Goal: Navigation & Orientation: Find specific page/section

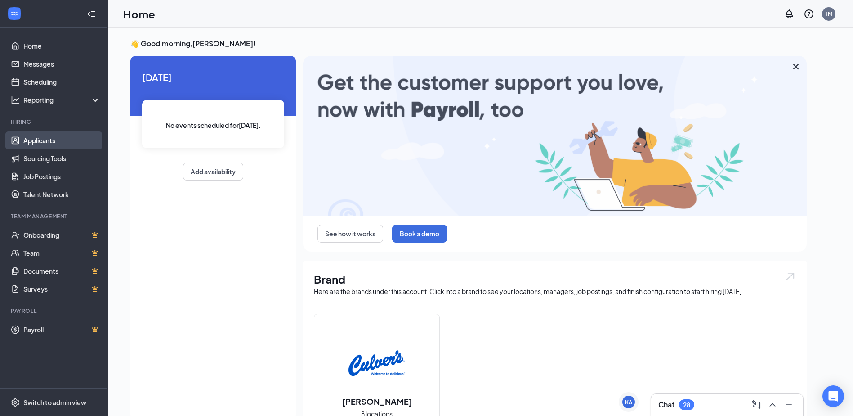
click at [25, 138] on link "Applicants" at bounding box center [61, 140] width 77 height 18
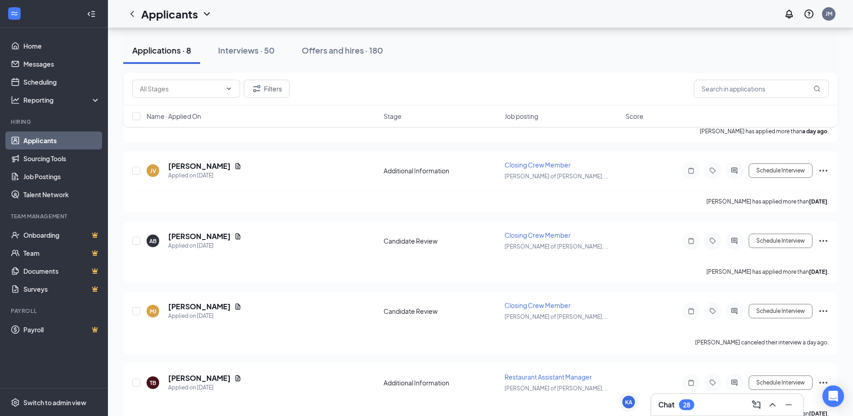
scroll to position [315, 0]
click at [342, 54] on div "Offers and hires · 180" at bounding box center [342, 50] width 81 height 11
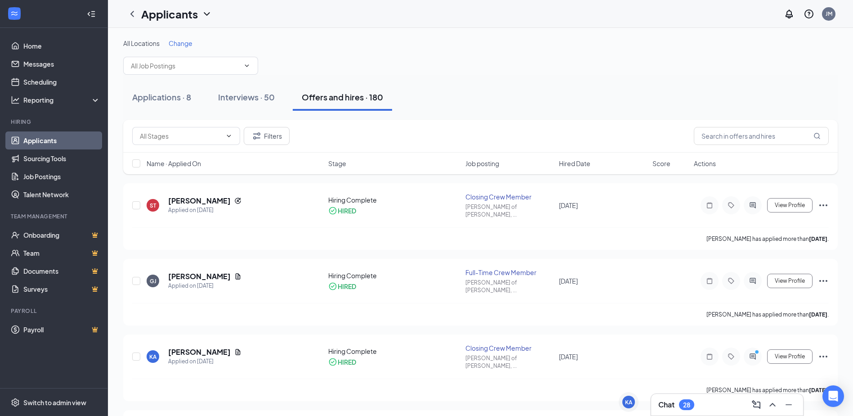
click at [499, 102] on div "Applications · 8 Interviews · 50 Offers and hires · 180" at bounding box center [480, 97] width 715 height 27
drag, startPoint x: 578, startPoint y: 35, endPoint x: 568, endPoint y: 35, distance: 10.3
click at [50, 77] on link "Scheduling" at bounding box center [61, 82] width 77 height 18
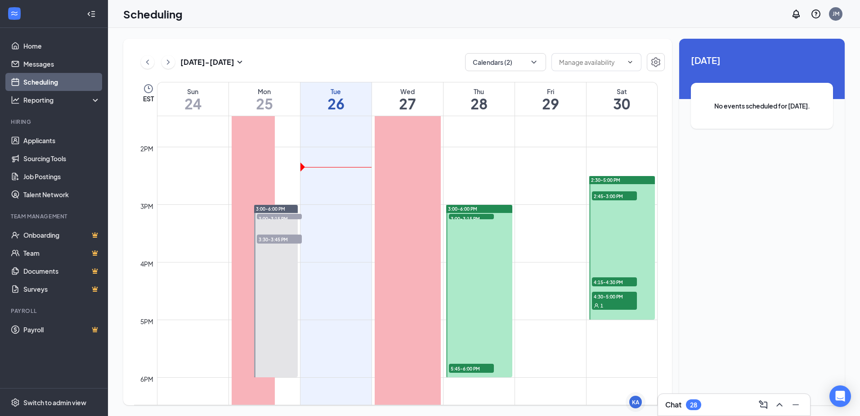
scroll to position [802, 0]
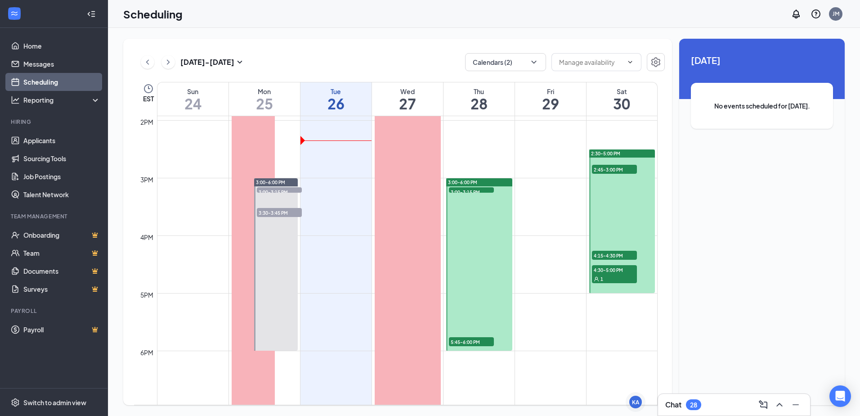
click at [493, 264] on div at bounding box center [479, 264] width 66 height 172
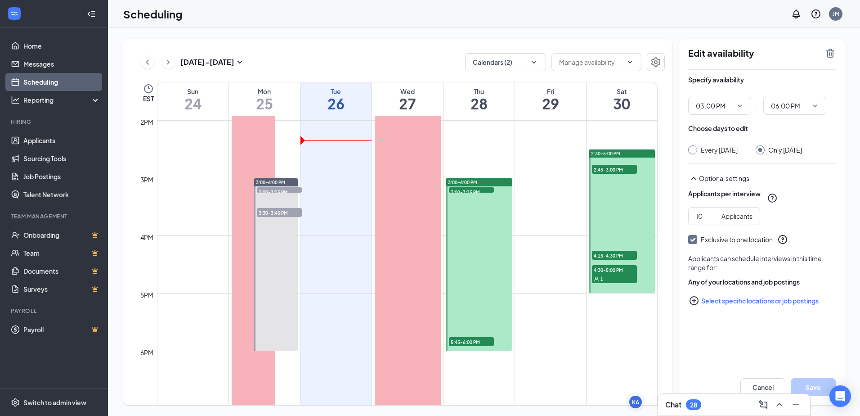
click at [730, 409] on div "Chat 28" at bounding box center [734, 404] width 138 height 14
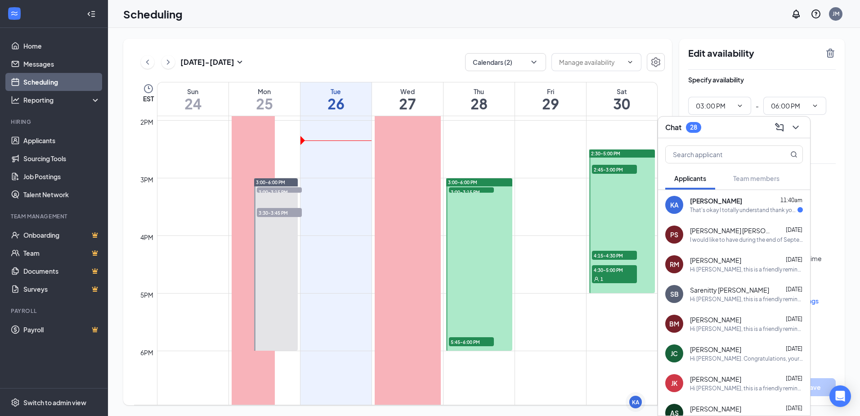
click at [743, 212] on div "That's okay I totally understand thank you for letting me know" at bounding box center [743, 210] width 107 height 8
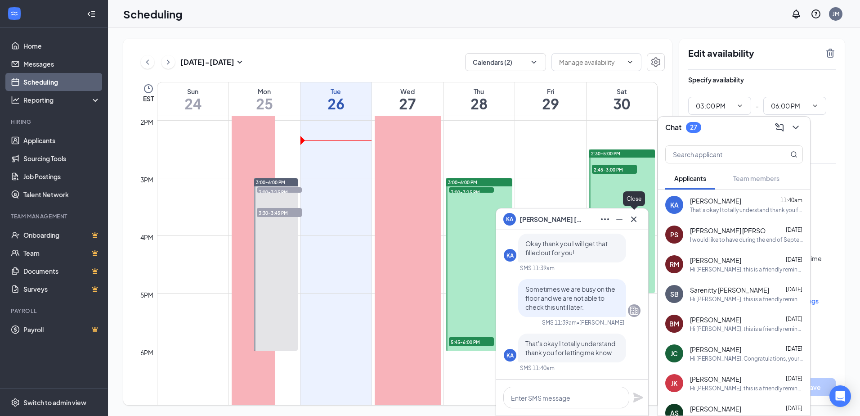
click at [636, 221] on icon "Cross" at bounding box center [633, 218] width 5 height 5
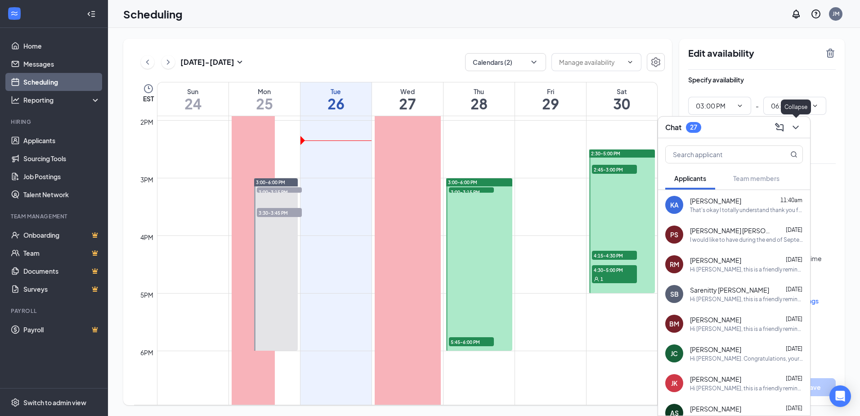
click at [800, 126] on icon "ChevronDown" at bounding box center [795, 127] width 11 height 11
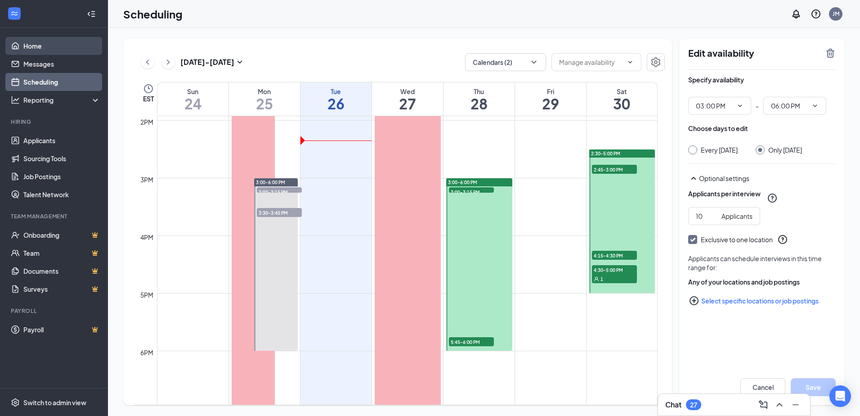
click at [65, 43] on link "Home" at bounding box center [61, 46] width 77 height 18
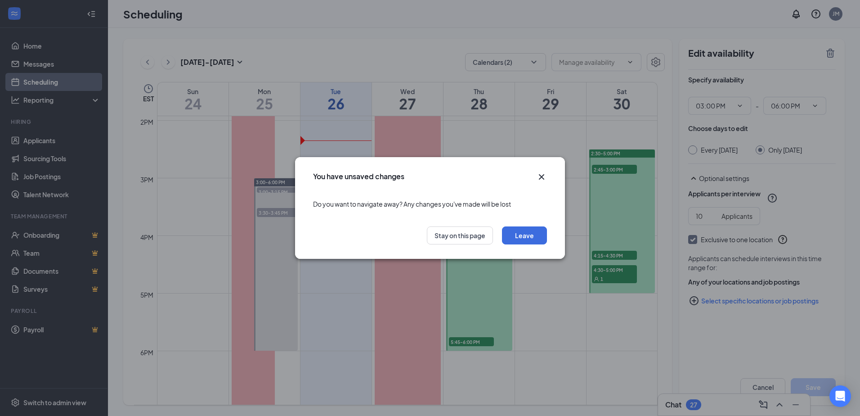
click at [542, 172] on icon "Cross" at bounding box center [541, 176] width 11 height 11
